Goal: Task Accomplishment & Management: Manage account settings

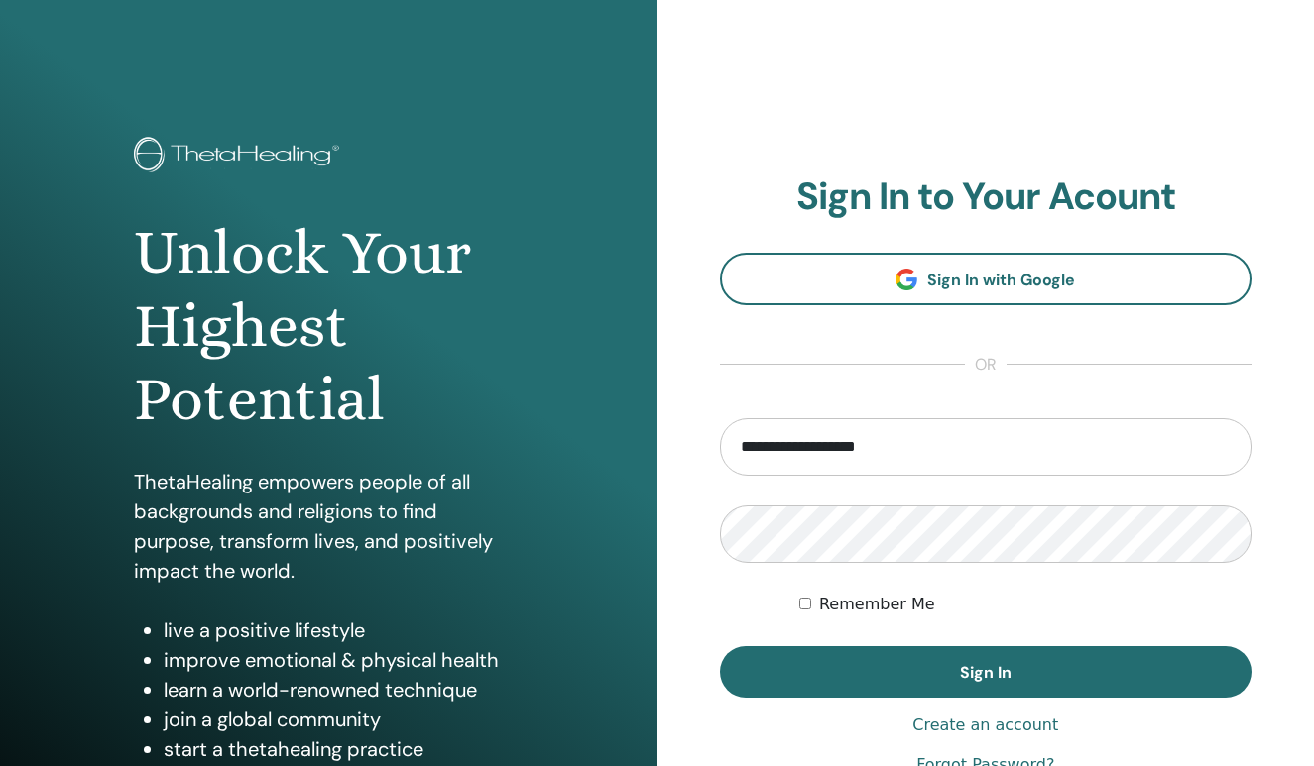
type input "**********"
click at [985, 672] on button "Sign In" at bounding box center [986, 672] width 532 height 52
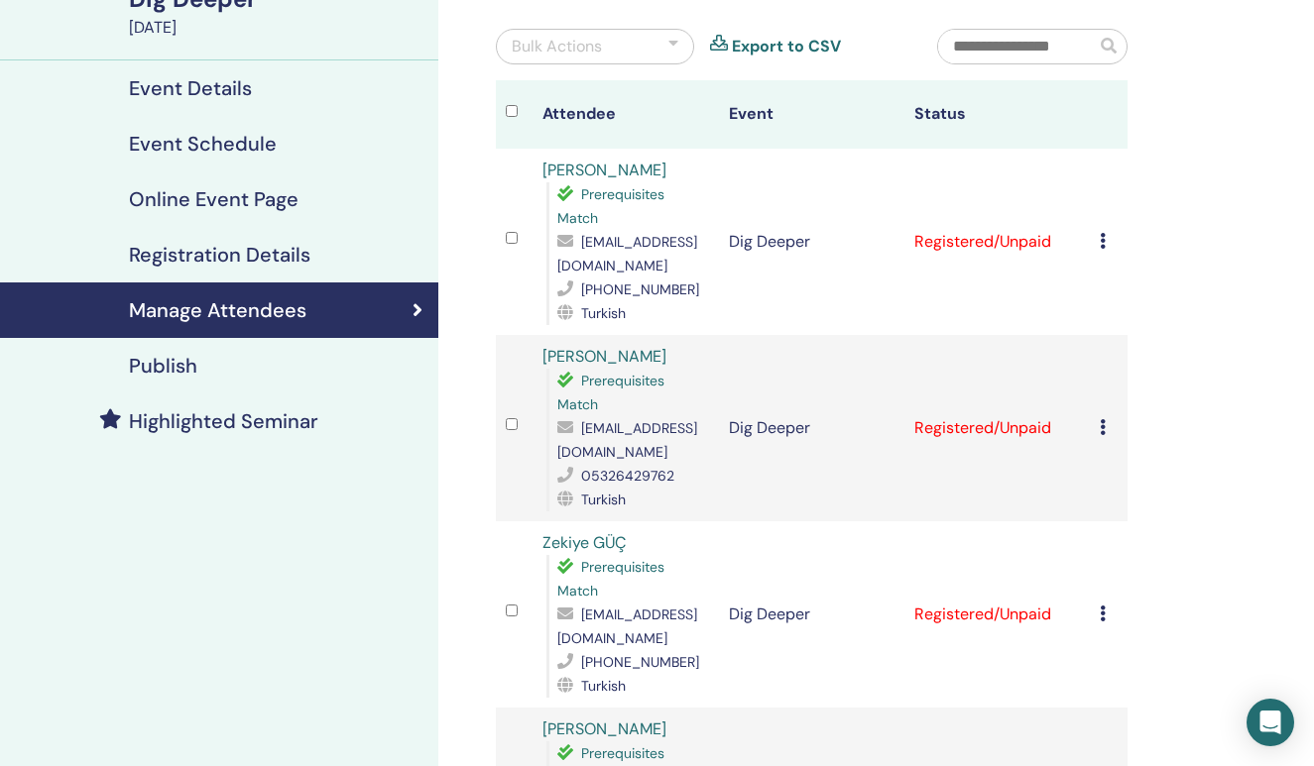
scroll to position [162, 0]
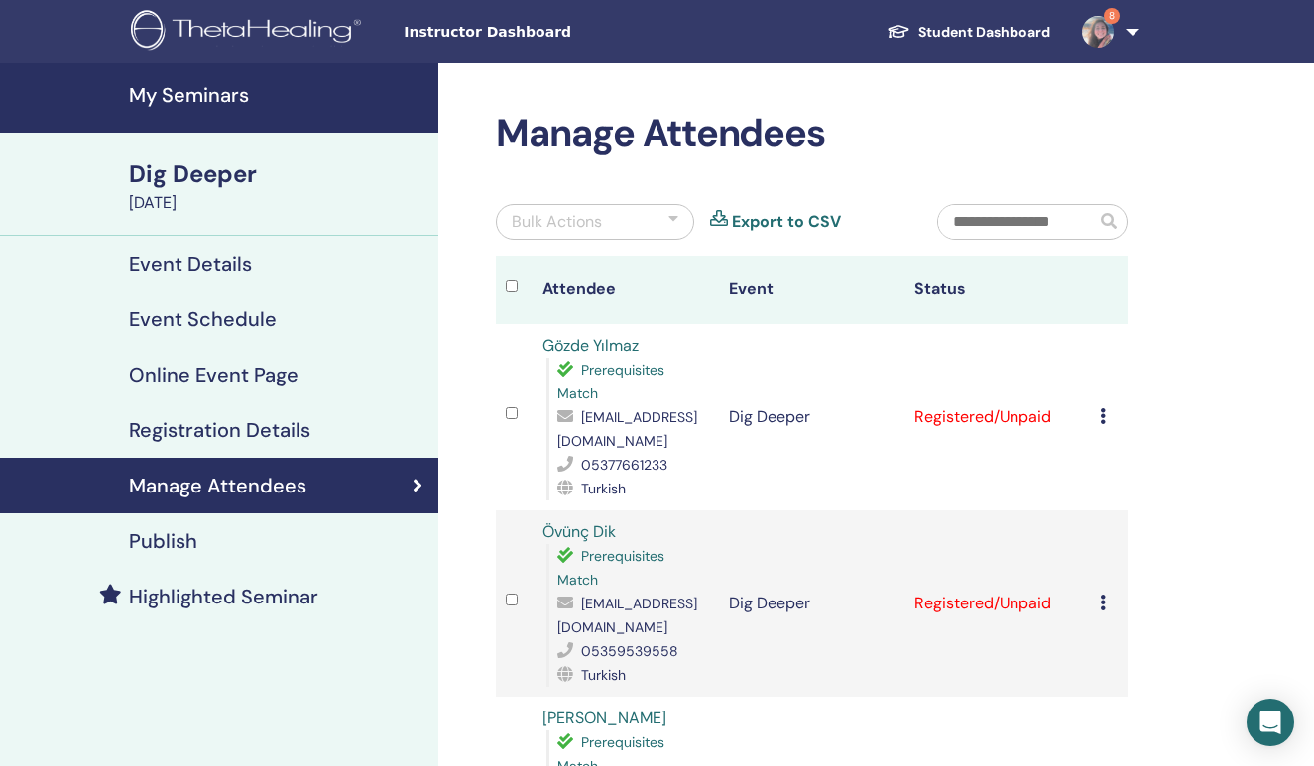
click at [867, 599] on td "Dig Deeper" at bounding box center [811, 604] width 185 height 186
